Goal: Task Accomplishment & Management: Use online tool/utility

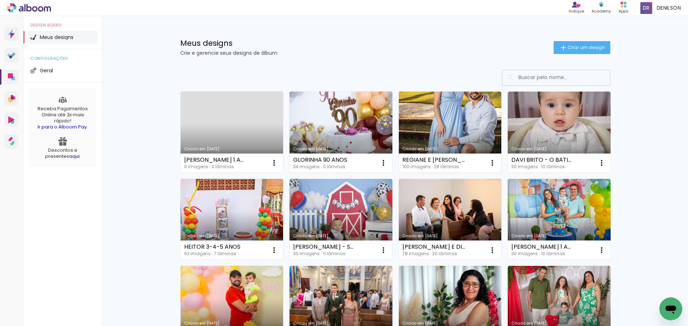
click at [393, 128] on link "Criado em [DATE]" at bounding box center [450, 132] width 103 height 81
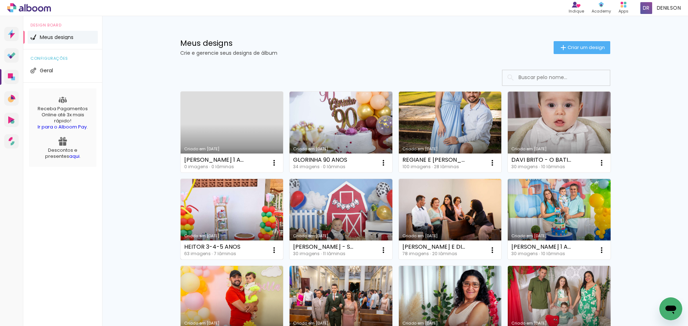
click at [241, 209] on link "Criado em [DATE]" at bounding box center [232, 219] width 103 height 81
